Goal: Navigation & Orientation: Find specific page/section

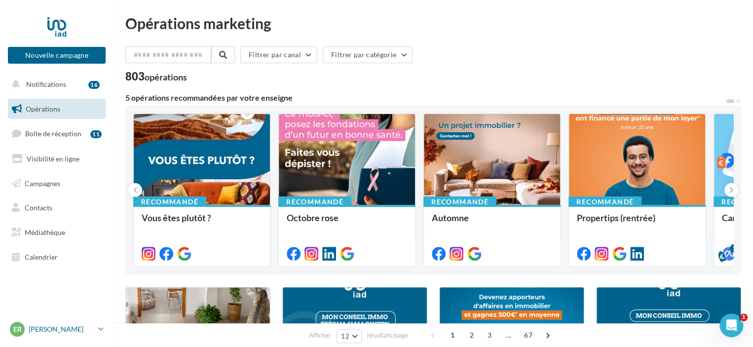
click at [67, 332] on p "[PERSON_NAME]" at bounding box center [62, 329] width 66 height 10
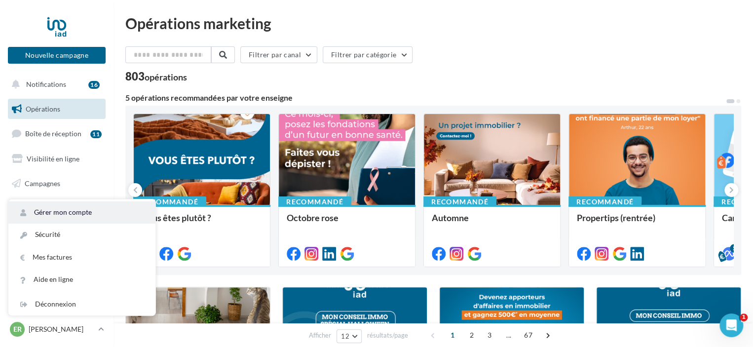
click at [76, 210] on link "Gérer mon compte" at bounding box center [81, 212] width 147 height 22
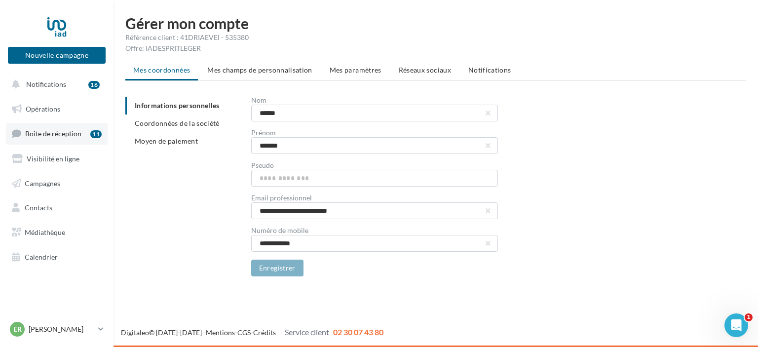
click at [45, 135] on span "Boîte de réception" at bounding box center [53, 133] width 56 height 8
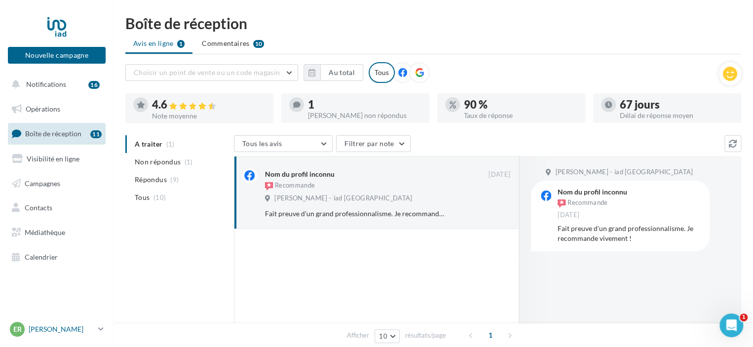
click at [46, 327] on p "[PERSON_NAME]" at bounding box center [62, 329] width 66 height 10
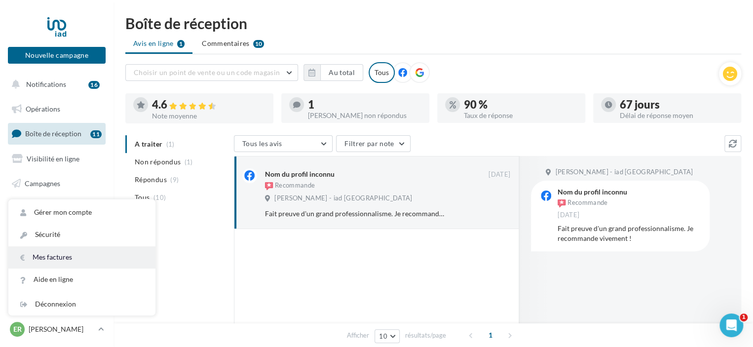
click at [47, 260] on link "Mes factures" at bounding box center [81, 257] width 147 height 22
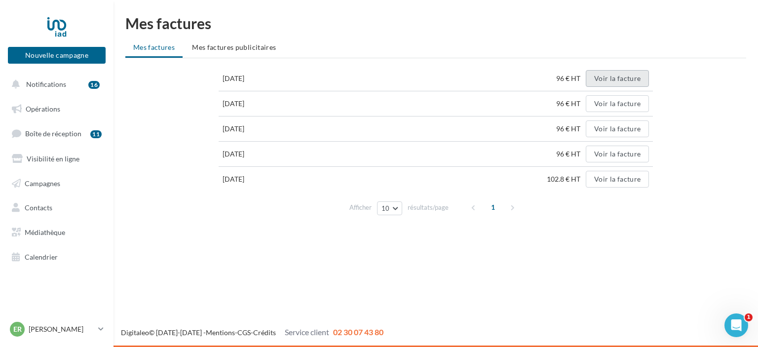
click at [622, 81] on button "Voir la facture" at bounding box center [617, 78] width 63 height 17
click at [61, 81] on span "Notifications" at bounding box center [46, 84] width 40 height 8
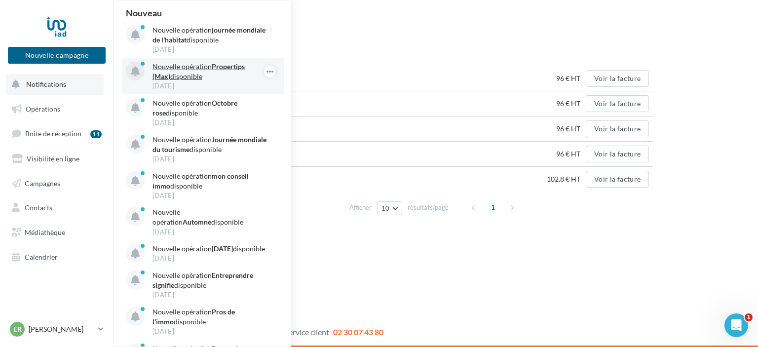
click at [193, 74] on p "Nouvelle opération Propertips (Max) disponible" at bounding box center [209, 72] width 114 height 20
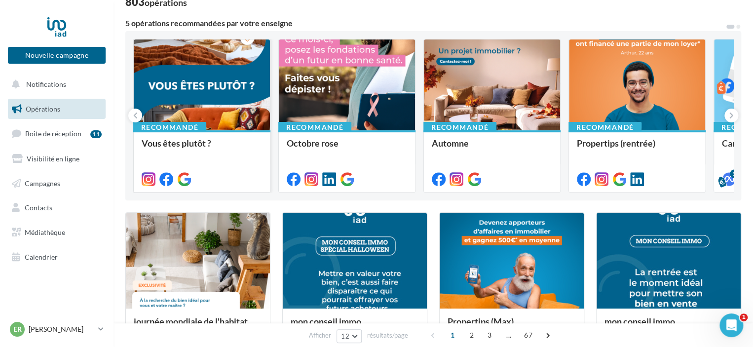
scroll to position [49, 0]
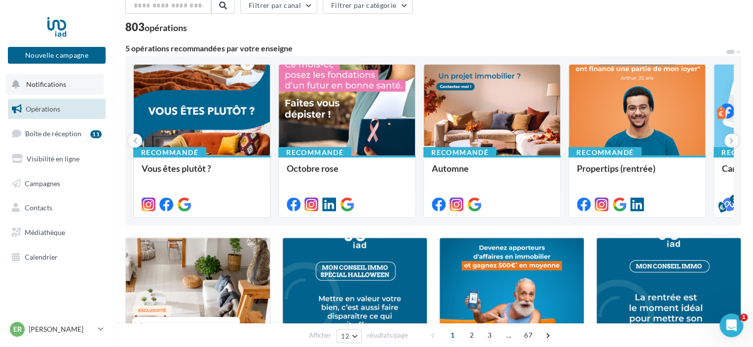
click at [41, 81] on span "Notifications" at bounding box center [46, 84] width 40 height 8
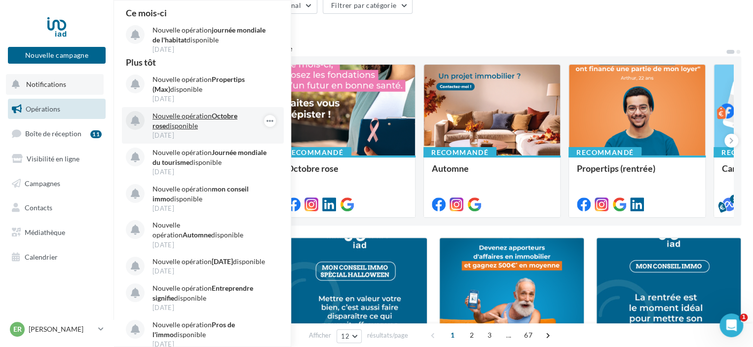
click at [190, 121] on p "Nouvelle opération Octobre rose disponible" at bounding box center [209, 121] width 114 height 20
click at [190, 112] on p "Nouvelle opération Octobre rose disponible" at bounding box center [209, 121] width 114 height 20
click at [178, 116] on p "Nouvelle opération Octobre rose disponible" at bounding box center [209, 121] width 114 height 20
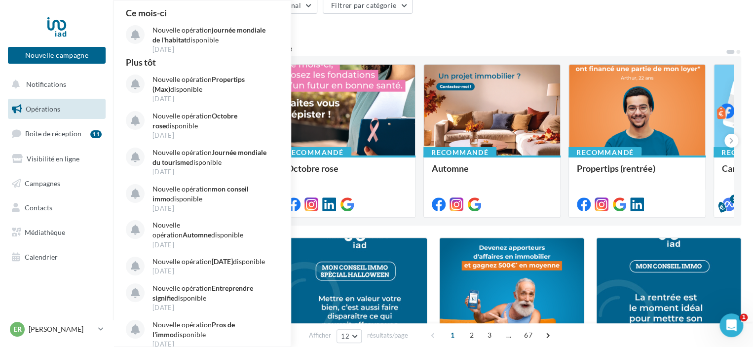
click at [79, 114] on link "Opérations" at bounding box center [57, 109] width 102 height 21
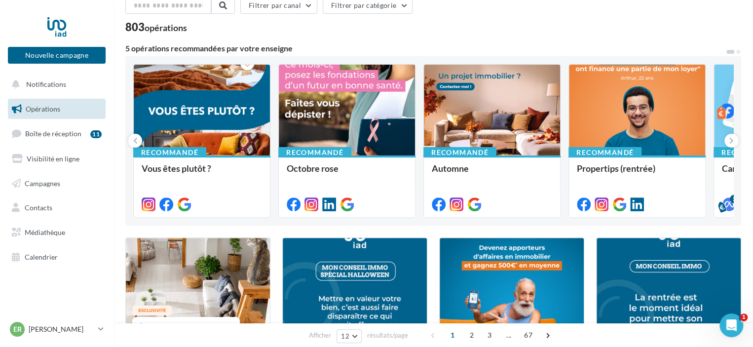
click at [79, 114] on link "Opérations" at bounding box center [57, 109] width 102 height 21
click at [65, 126] on link "Boîte de réception 11" at bounding box center [57, 133] width 102 height 21
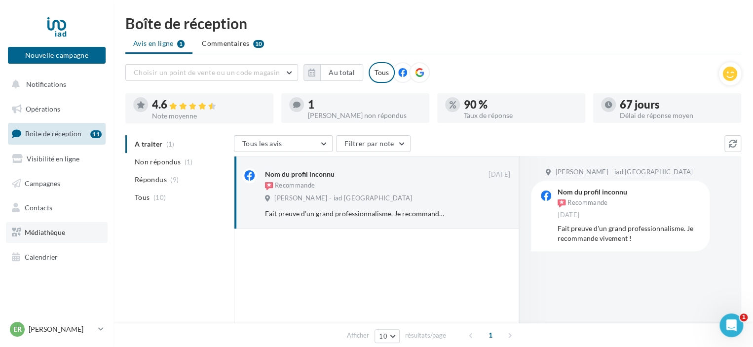
click at [42, 229] on span "Médiathèque" at bounding box center [45, 232] width 40 height 8
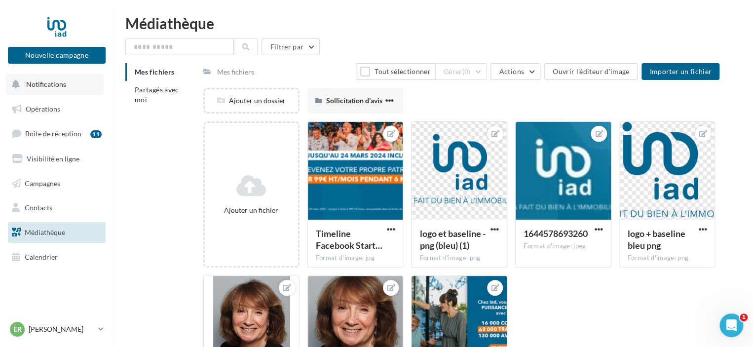
click at [54, 78] on button "Notifications" at bounding box center [55, 84] width 98 height 21
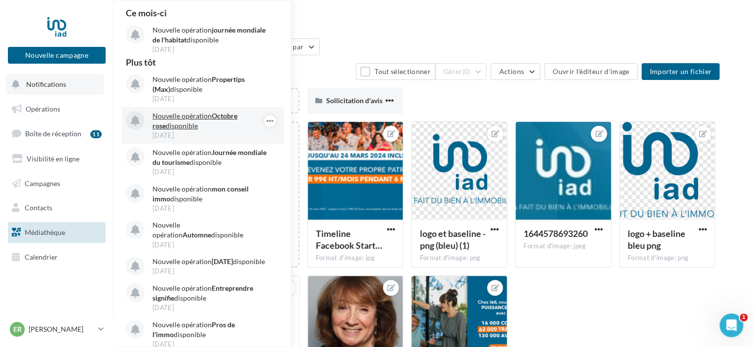
click at [173, 118] on p "Nouvelle opération Octobre rose disponible" at bounding box center [209, 121] width 114 height 20
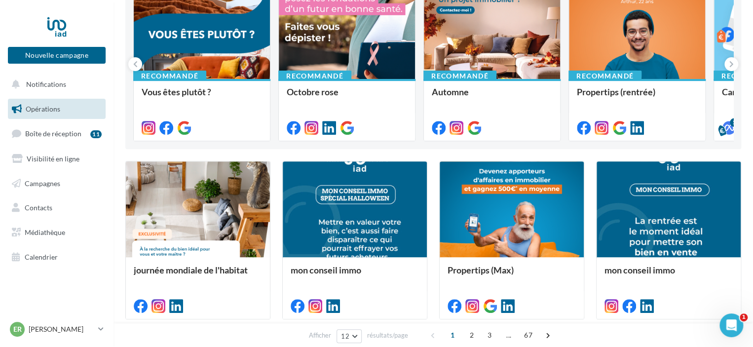
scroll to position [76, 0]
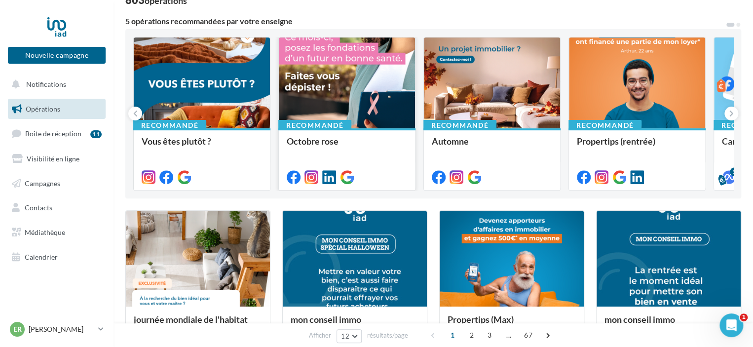
click at [338, 61] on div at bounding box center [347, 83] width 136 height 92
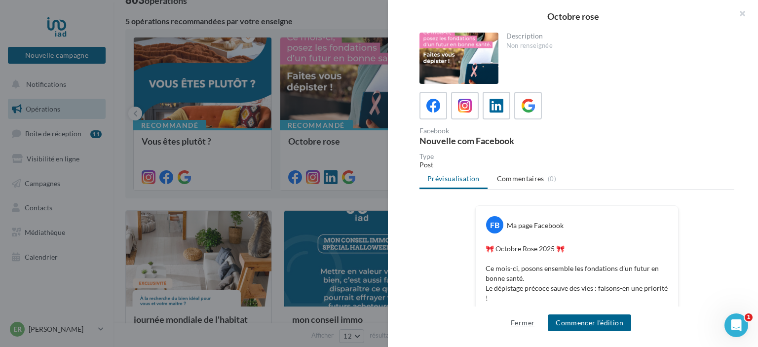
click at [523, 321] on button "Fermer" at bounding box center [523, 323] width 32 height 12
